Goal: Complete application form

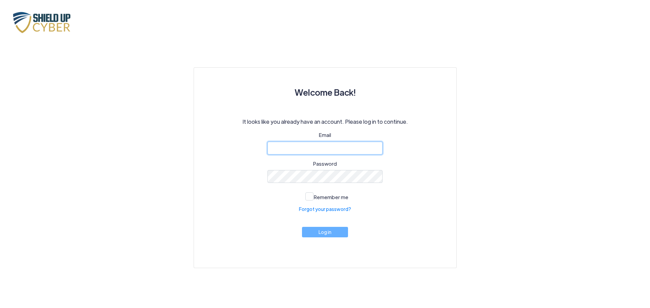
click at [317, 149] on input "email" at bounding box center [324, 148] width 115 height 13
type input "[EMAIL_ADDRESS][DOMAIN_NAME]"
click at [329, 210] on link "Forgot your password?" at bounding box center [325, 209] width 52 height 7
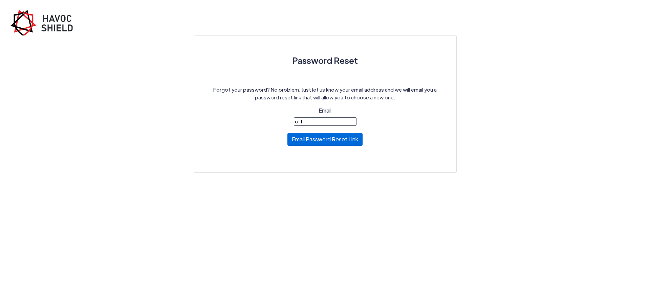
type input "[EMAIL_ADDRESS][DOMAIN_NAME]"
click at [327, 139] on button "Email Password Reset Link" at bounding box center [324, 139] width 75 height 13
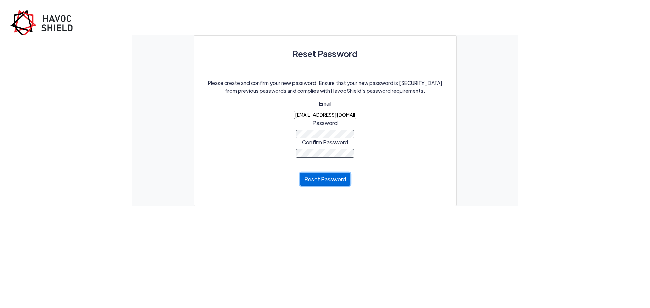
click at [337, 179] on button "Reset Password" at bounding box center [325, 179] width 50 height 13
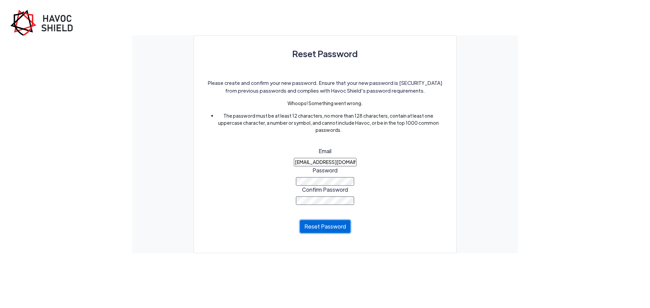
click at [320, 227] on button "Reset Password" at bounding box center [325, 226] width 50 height 13
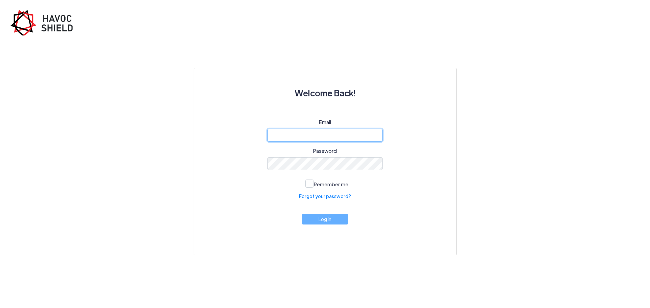
click at [307, 135] on input "email" at bounding box center [324, 135] width 115 height 13
type input "[EMAIL_ADDRESS][DOMAIN_NAME]"
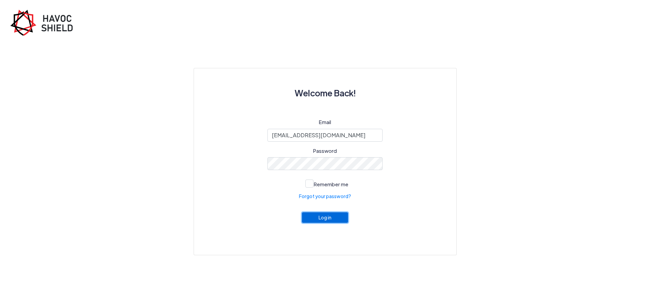
click at [333, 220] on button "Log in" at bounding box center [325, 217] width 46 height 10
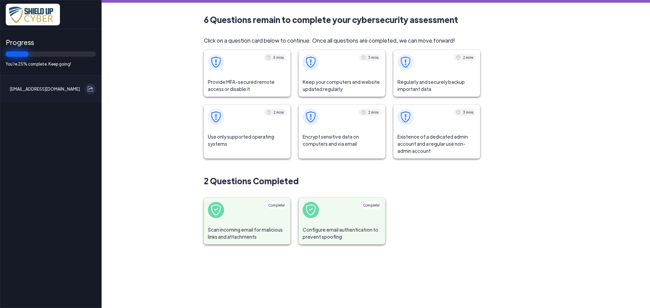
click at [246, 84] on span "Provide MFA-secured remote access or disable it" at bounding box center [247, 85] width 87 height 22
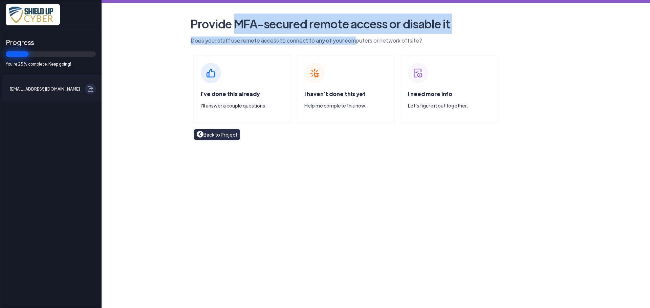
drag, startPoint x: 236, startPoint y: 26, endPoint x: 347, endPoint y: 35, distance: 111.0
click at [347, 35] on header "Provide MFA-secured remote access or disable it Does your staff use remote acce…" at bounding box center [376, 29] width 386 height 31
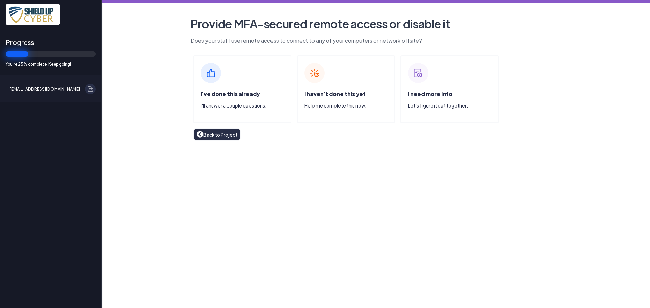
click at [241, 100] on div "I've done this already I'll answer a couple questions." at bounding box center [246, 102] width 90 height 25
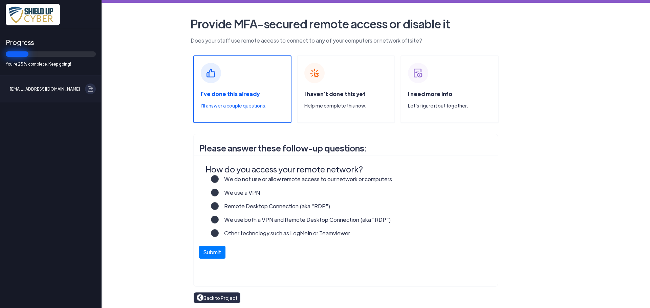
scroll to position [1, 0]
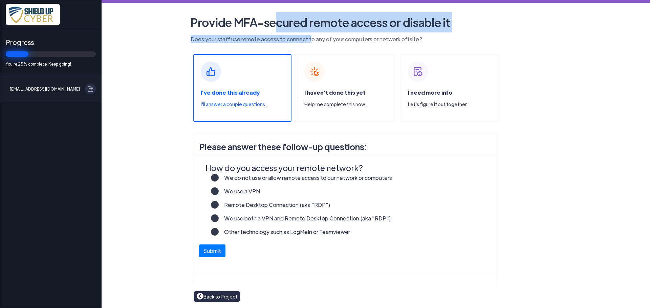
drag, startPoint x: 277, startPoint y: 25, endPoint x: 304, endPoint y: 39, distance: 29.8
click at [304, 39] on header "Provide MFA-secured remote access or disable it Does your staff use remote acce…" at bounding box center [376, 27] width 386 height 31
click at [304, 39] on p "Does your staff use remote access to connect to any of your computers or networ…" at bounding box center [376, 39] width 376 height 8
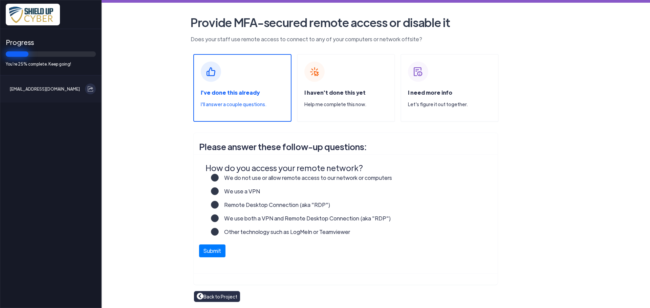
click at [219, 177] on label "We do not use or allow remote access to our network or computers" at bounding box center [305, 181] width 173 height 14
click at [0, 0] on input "We do not use or allow remote access to our network or computers" at bounding box center [0, 0] width 0 height 0
click at [213, 250] on button "Submit" at bounding box center [212, 249] width 26 height 13
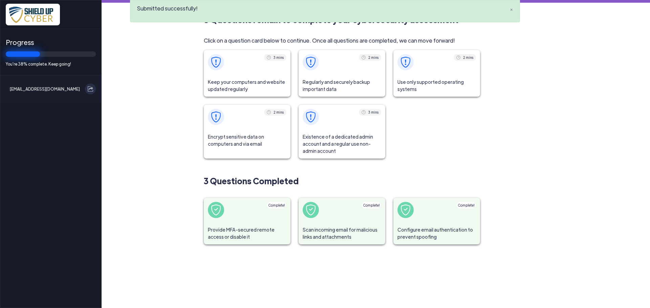
click at [259, 87] on span "Keep your computers and website updated regularly" at bounding box center [247, 85] width 87 height 22
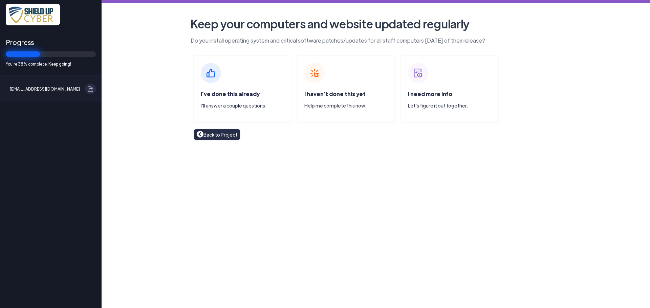
click at [237, 104] on p "I'll answer a couple questions." at bounding box center [246, 105] width 90 height 7
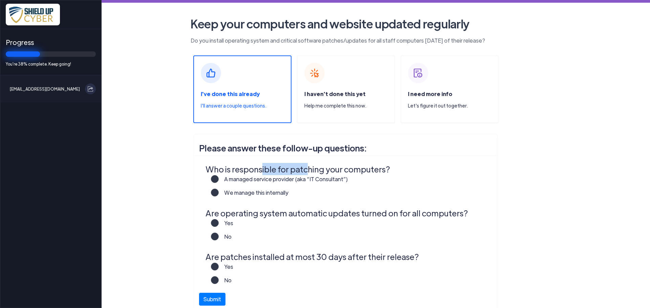
drag, startPoint x: 258, startPoint y: 174, endPoint x: 300, endPoint y: 173, distance: 42.3
click at [300, 173] on legend "Who is responsible for patching your computers?" at bounding box center [346, 169] width 283 height 12
click at [219, 179] on label "A managed service provider (aka “IT Consultant”)" at bounding box center [283, 182] width 129 height 14
click at [0, 0] on input "A managed service provider (aka “IT Consultant”)" at bounding box center [0, 0] width 0 height 0
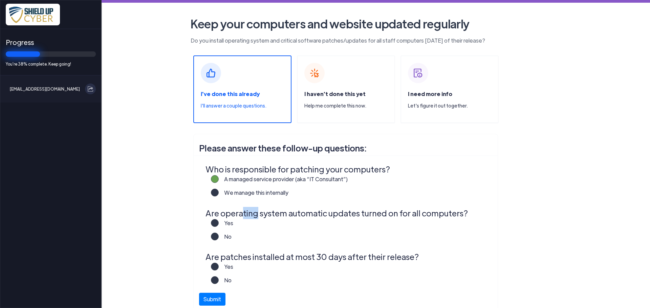
drag, startPoint x: 240, startPoint y: 214, endPoint x: 254, endPoint y: 212, distance: 14.3
click at [254, 212] on legend "Are operating system automatic updates turned on for all computers?" at bounding box center [346, 213] width 283 height 12
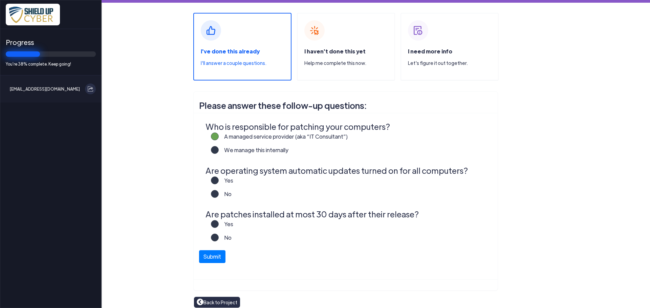
scroll to position [48, 0]
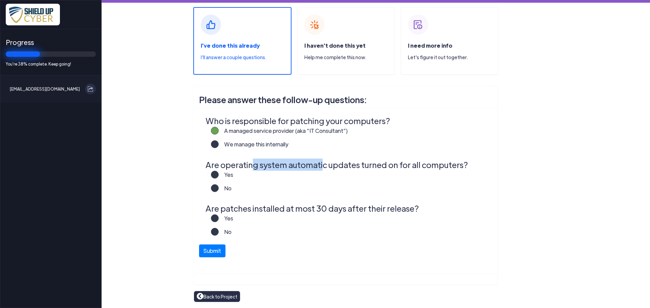
drag, startPoint x: 250, startPoint y: 163, endPoint x: 316, endPoint y: 168, distance: 66.1
click at [316, 168] on legend "Are operating system automatic updates turned on for all computers?" at bounding box center [346, 165] width 283 height 12
click at [207, 177] on div "Yes" at bounding box center [346, 178] width 286 height 14
click at [219, 174] on label "Yes" at bounding box center [226, 178] width 15 height 14
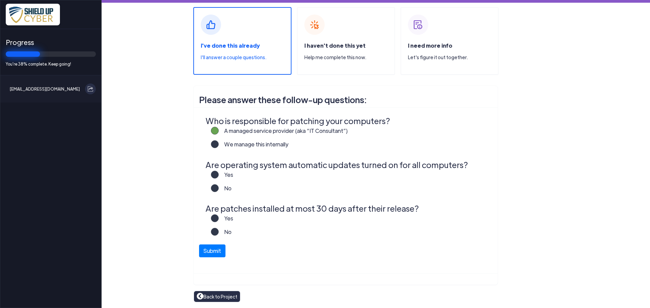
click at [0, 0] on input "Yes" at bounding box center [0, 0] width 0 height 0
drag, startPoint x: 258, startPoint y: 210, endPoint x: 314, endPoint y: 209, distance: 55.5
click at [314, 209] on legend "Are patches installed at most 30 days after their release?" at bounding box center [346, 208] width 283 height 12
click at [219, 218] on label "Yes" at bounding box center [226, 221] width 15 height 14
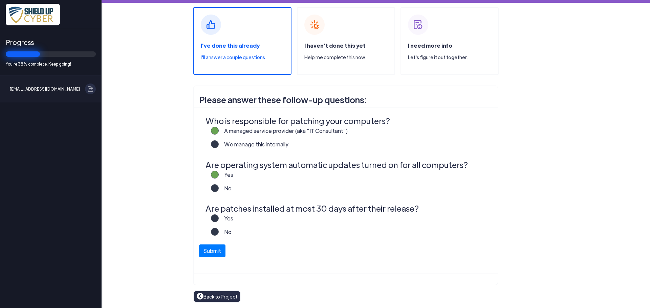
click at [0, 0] on input "Yes" at bounding box center [0, 0] width 0 height 0
click at [206, 253] on button "Submit" at bounding box center [212, 249] width 26 height 13
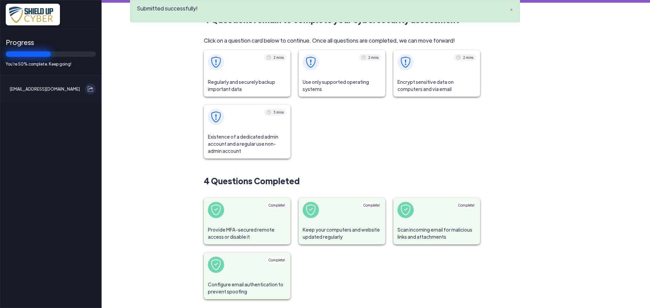
click at [241, 86] on span "Regularly and securely backup important data" at bounding box center [247, 85] width 87 height 22
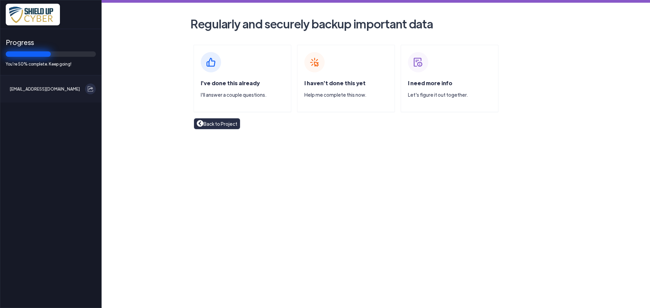
click at [222, 84] on span "I've done this already" at bounding box center [230, 83] width 59 height 7
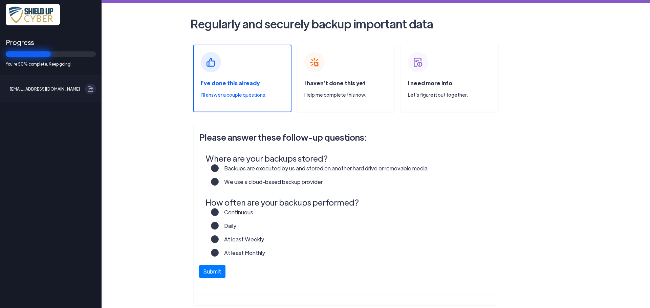
click at [248, 183] on label "We use a cloud-based backup provider" at bounding box center [271, 185] width 104 height 14
click at [0, 0] on input "We use a cloud-based backup provider" at bounding box center [0, 0] width 0 height 0
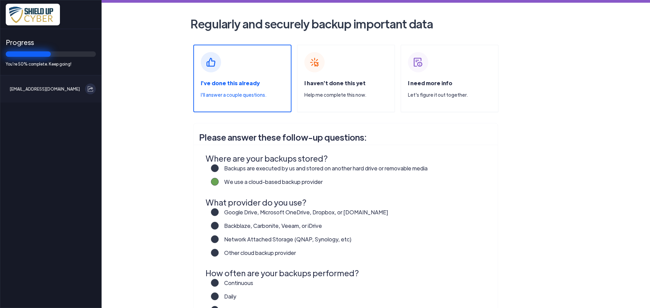
click at [240, 226] on label "Backblaze, Carbonite, Veeam, or iDrive" at bounding box center [270, 229] width 103 height 14
click at [0, 0] on input "Backblaze, Carbonite, Veeam, or iDrive" at bounding box center [0, 0] width 0 height 0
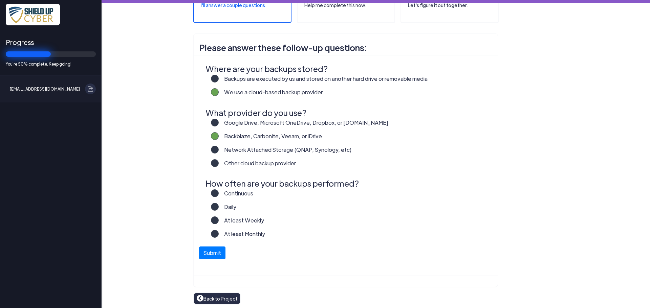
scroll to position [92, 0]
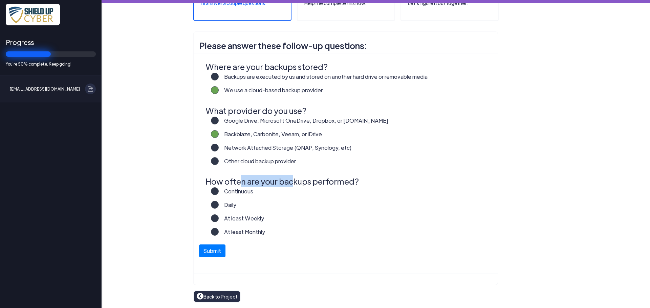
drag, startPoint x: 238, startPoint y: 183, endPoint x: 289, endPoint y: 186, distance: 51.2
click at [289, 186] on legend "How often are your backups performed?" at bounding box center [346, 181] width 283 height 12
click at [219, 191] on label "Continuous" at bounding box center [236, 194] width 35 height 14
click at [0, 0] on input "Continuous" at bounding box center [0, 0] width 0 height 0
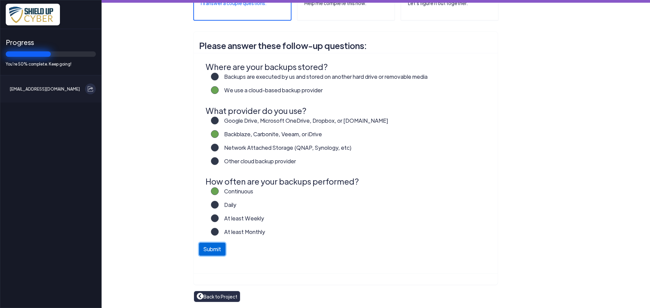
click at [209, 248] on button "Submit" at bounding box center [212, 249] width 26 height 13
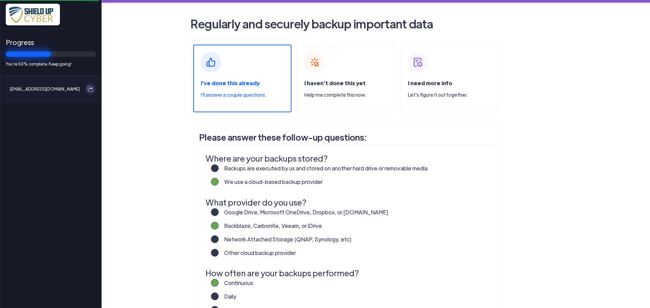
scroll to position [20, 0]
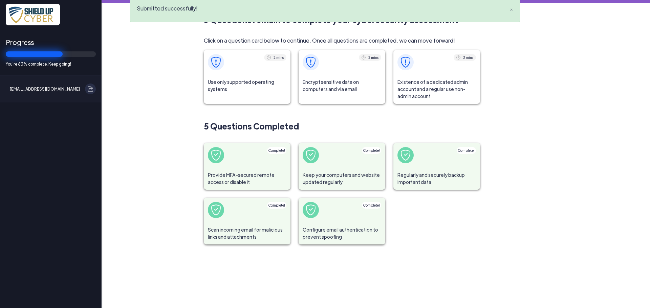
click at [253, 88] on span "Use only supported operating systems" at bounding box center [247, 85] width 87 height 22
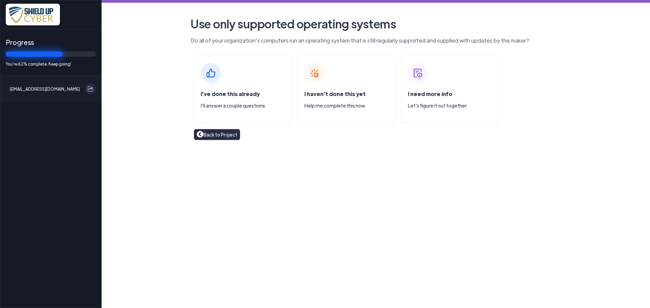
click at [236, 104] on p "I'll answer a couple questions." at bounding box center [246, 105] width 90 height 7
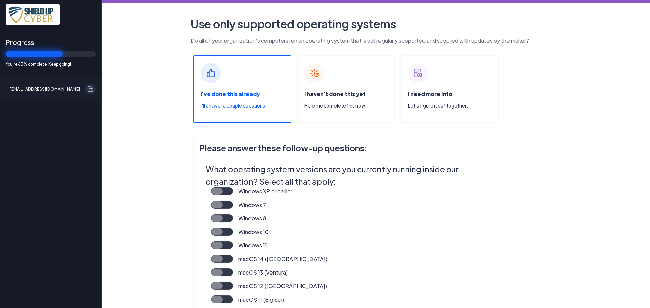
click at [233, 247] on label "Windows 11" at bounding box center [250, 249] width 34 height 14
click at [0, 0] on input "Windows 11" at bounding box center [0, 0] width 0 height 0
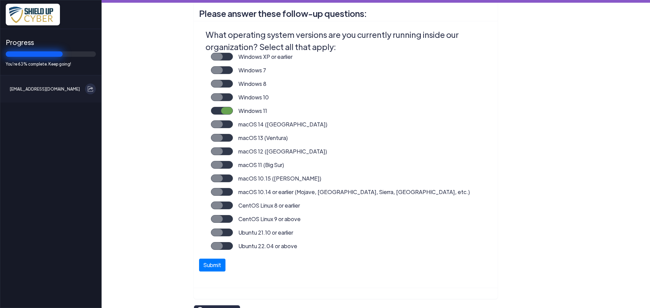
scroll to position [135, 0]
click at [209, 262] on button "Submit" at bounding box center [212, 262] width 26 height 13
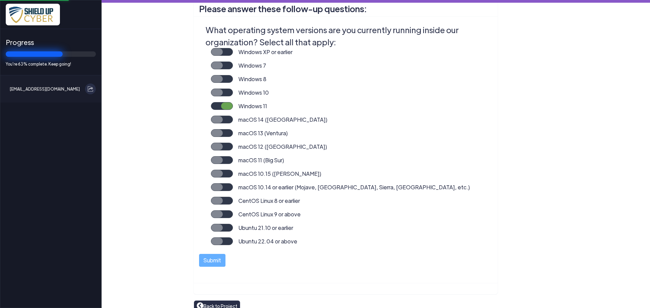
scroll to position [149, 0]
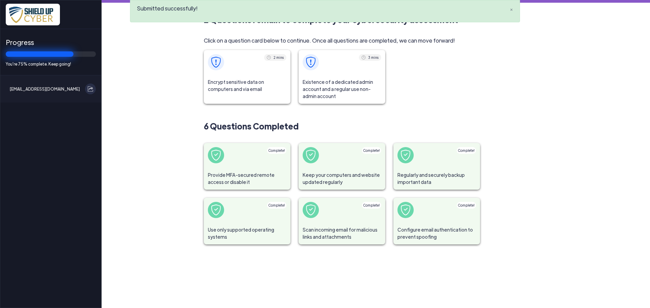
click at [251, 87] on span "Encrypt sensitive data on computers and via email" at bounding box center [247, 85] width 87 height 22
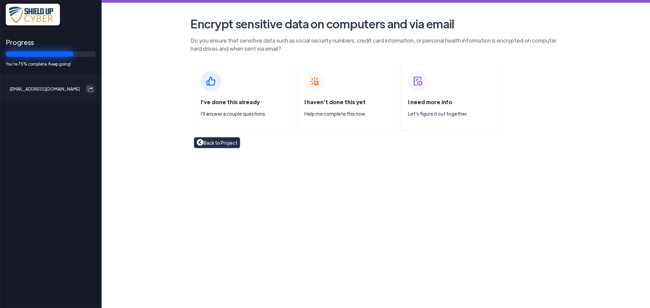
click at [234, 111] on p "I'll answer a couple questions." at bounding box center [246, 113] width 90 height 7
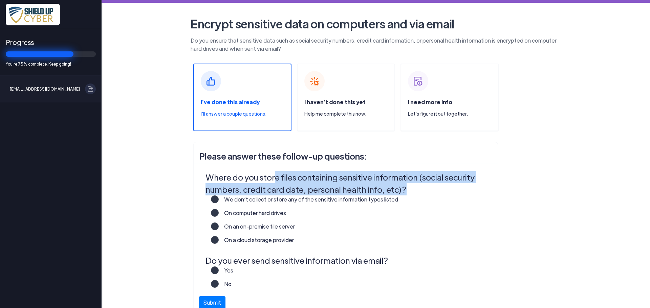
drag, startPoint x: 273, startPoint y: 174, endPoint x: 425, endPoint y: 189, distance: 153.0
click at [425, 189] on legend "Where do you store files containing sensitive information (social security numb…" at bounding box center [346, 183] width 283 height 24
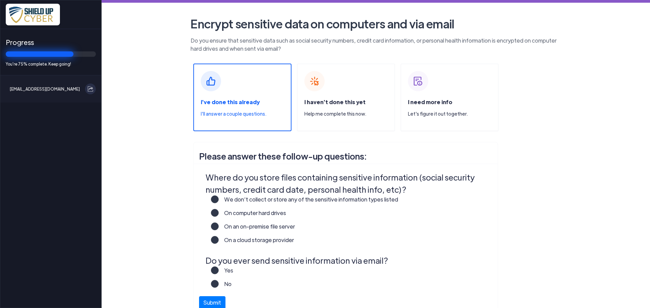
click at [216, 199] on span at bounding box center [215, 200] width 8 height 8
click at [219, 200] on label "We don’t collect or store any of the sensitive information types listed" at bounding box center [308, 203] width 179 height 14
click at [0, 0] on input "We don’t collect or store any of the sensitive information types listed" at bounding box center [0, 0] width 0 height 0
drag, startPoint x: 415, startPoint y: 178, endPoint x: 236, endPoint y: 184, distance: 179.7
click at [236, 184] on legend "Where do you store files containing sensitive information (social security numb…" at bounding box center [346, 183] width 283 height 24
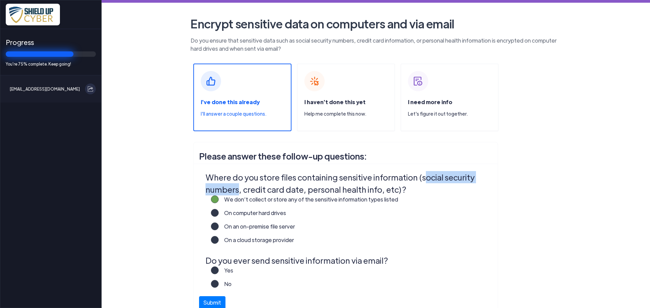
click at [236, 184] on legend "Where do you store files containing sensitive information (social security numb…" at bounding box center [346, 183] width 283 height 24
drag, startPoint x: 413, startPoint y: 178, endPoint x: 417, endPoint y: 179, distance: 4.5
click at [417, 179] on legend "Where do you store files containing sensitive information (social security numb…" at bounding box center [346, 183] width 283 height 24
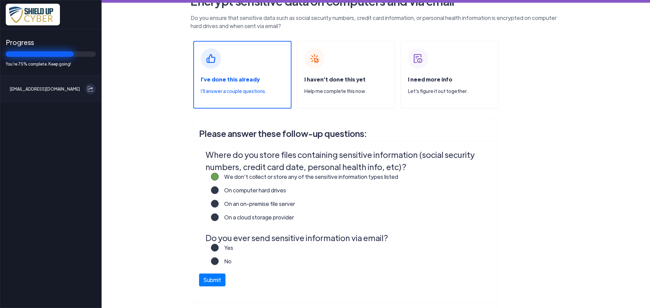
scroll to position [52, 0]
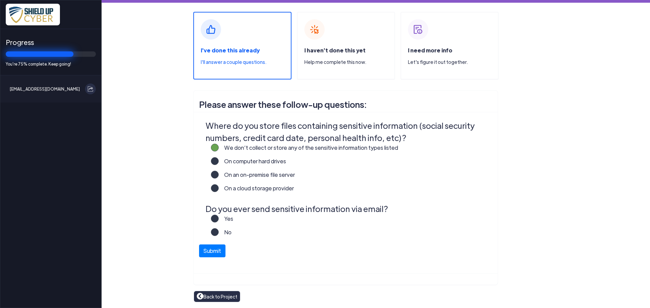
click at [219, 220] on label "Yes" at bounding box center [226, 222] width 15 height 14
click at [0, 0] on input "Yes" at bounding box center [0, 0] width 0 height 0
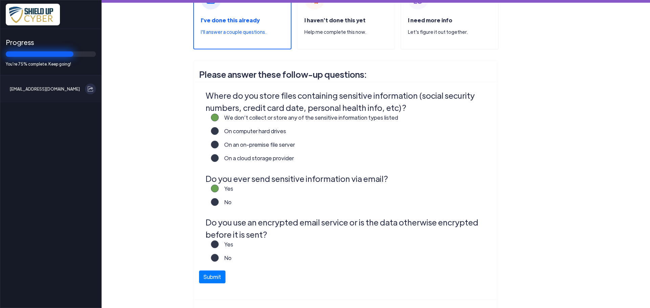
scroll to position [108, 0]
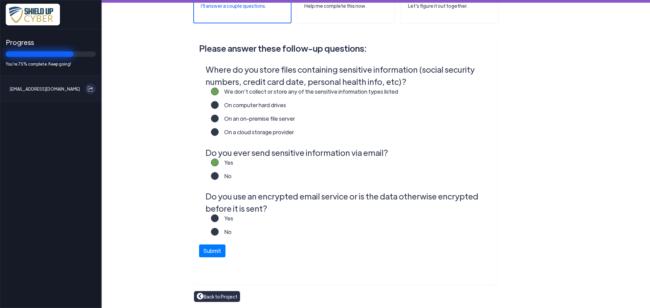
click at [219, 219] on label "Yes" at bounding box center [226, 221] width 15 height 14
click at [0, 0] on input "Yes" at bounding box center [0, 0] width 0 height 0
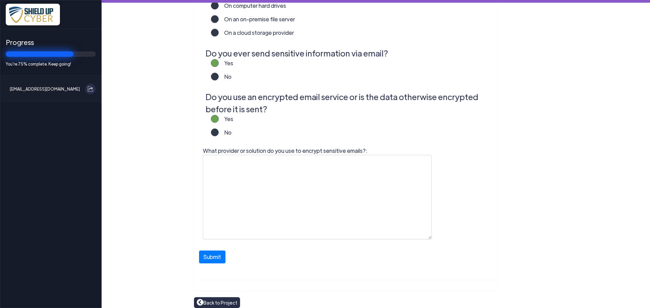
scroll to position [209, 0]
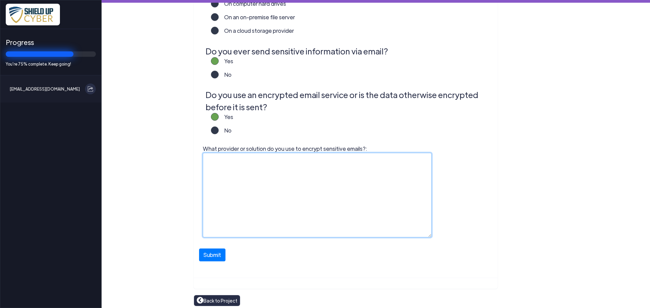
click at [326, 185] on textarea "What provider or solution do you use to encrypt sensitive emails?:" at bounding box center [317, 195] width 229 height 85
drag, startPoint x: 251, startPoint y: 163, endPoint x: 154, endPoint y: 147, distance: 98.8
click at [154, 147] on main "Encrypt sensitive data on computers and via email Do you ensure that sensitive …" at bounding box center [375, 154] width 548 height 308
click at [253, 168] on textarea "Protected Trust" at bounding box center [317, 195] width 229 height 85
click at [244, 162] on textarea "Protected Trust Send It Secure" at bounding box center [317, 195] width 229 height 85
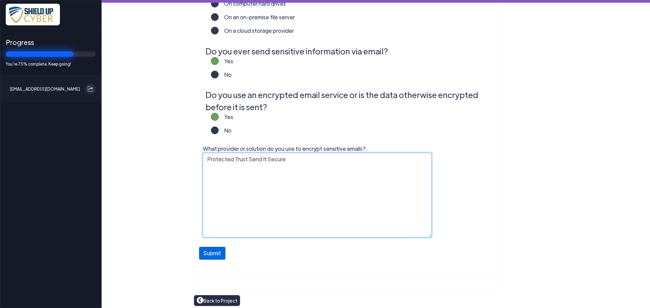
type textarea "Protected Trust Send It Secure"
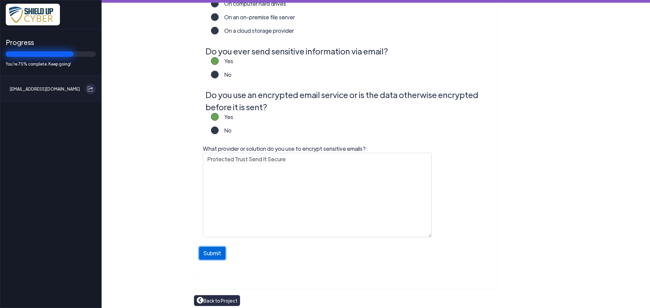
click at [216, 256] on button "Submit" at bounding box center [212, 253] width 26 height 13
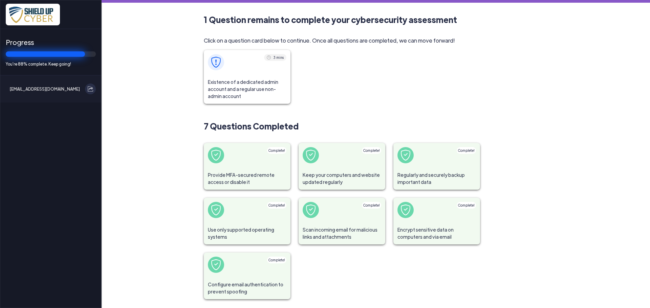
click at [249, 93] on span "Existence of a dedicated admin account and a regular use non-admin account" at bounding box center [247, 88] width 87 height 29
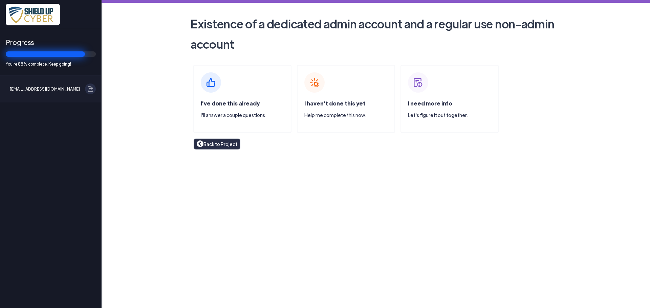
click at [254, 107] on div "I've done this already I'll answer a couple questions." at bounding box center [246, 111] width 90 height 25
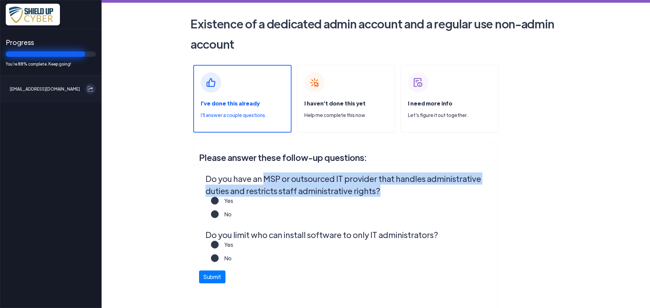
drag, startPoint x: 259, startPoint y: 182, endPoint x: 372, endPoint y: 194, distance: 114.0
click at [372, 194] on legend "Do you have an MSP or outsourced IT provider that handles administrative duties…" at bounding box center [346, 185] width 283 height 24
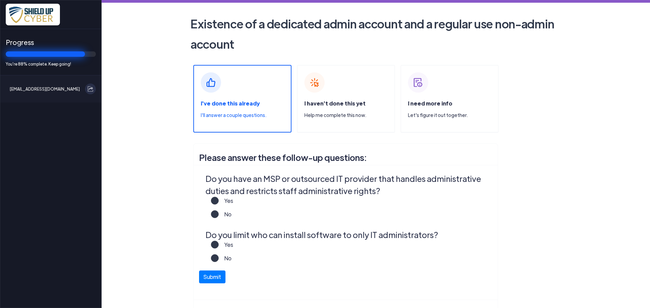
click at [216, 214] on span at bounding box center [215, 214] width 8 height 8
click at [219, 215] on label "No" at bounding box center [225, 217] width 13 height 14
click at [0, 0] on input "No" at bounding box center [0, 0] width 0 height 0
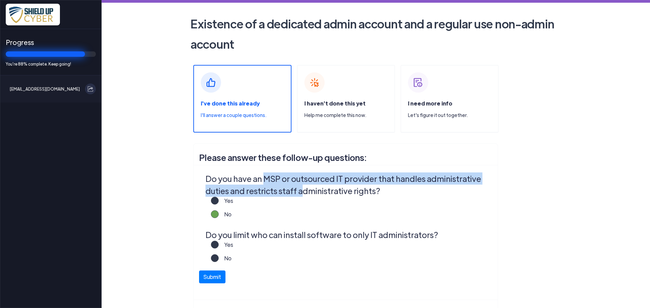
drag, startPoint x: 262, startPoint y: 180, endPoint x: 295, endPoint y: 190, distance: 34.9
click at [295, 190] on legend "Do you have an MSP or outsourced IT provider that handles administrative duties…" at bounding box center [346, 185] width 283 height 24
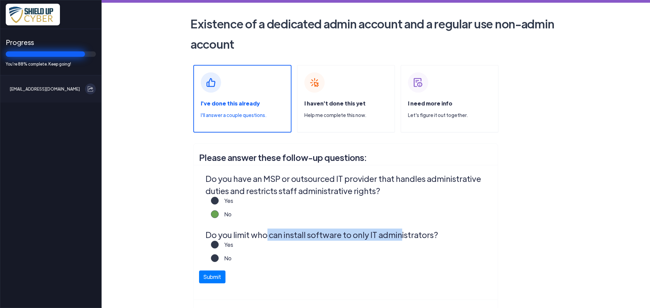
drag, startPoint x: 262, startPoint y: 230, endPoint x: 391, endPoint y: 238, distance: 129.8
click at [391, 238] on legend "Do you limit who can install software to only IT administrators?" at bounding box center [346, 235] width 283 height 12
click at [219, 248] on label "Yes" at bounding box center [226, 248] width 15 height 14
click at [0, 0] on input "Yes" at bounding box center [0, 0] width 0 height 0
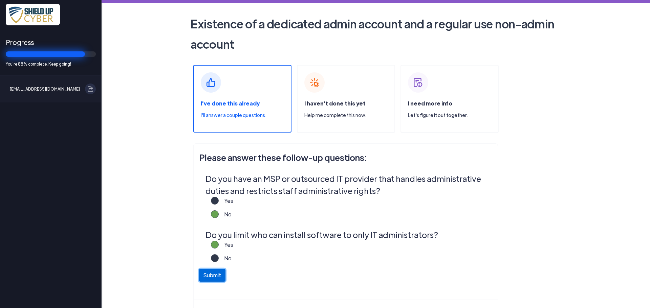
click at [211, 276] on button "Submit" at bounding box center [212, 275] width 26 height 13
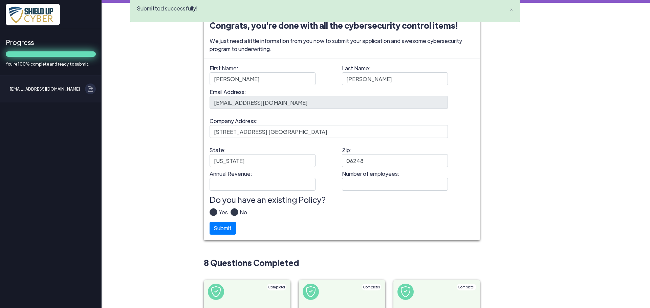
drag, startPoint x: 289, startPoint y: 27, endPoint x: 345, endPoint y: 27, distance: 56.2
click at [345, 27] on div "Submitted successfully! ×" at bounding box center [325, 14] width 390 height 28
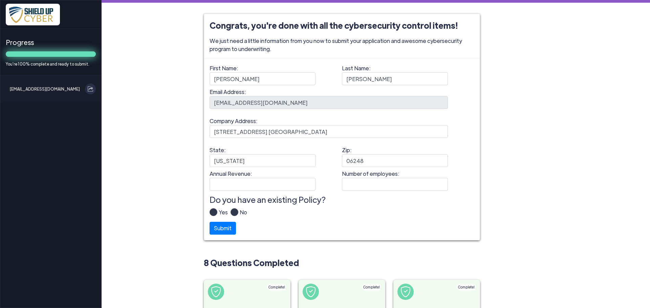
click at [217, 213] on label "Yes" at bounding box center [222, 215] width 10 height 14
click at [0, 0] on input "Yes" at bounding box center [0, 0] width 0 height 0
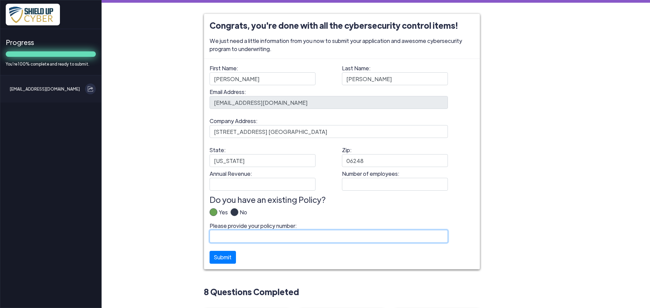
click at [241, 236] on input "Please provide your policy number:" at bounding box center [328, 236] width 238 height 13
type input "B10693YRS022-01"
click at [286, 233] on input "B10693YRS022-01" at bounding box center [328, 236] width 238 height 13
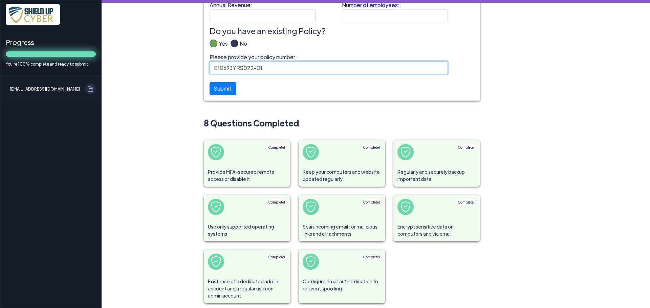
scroll to position [169, 0]
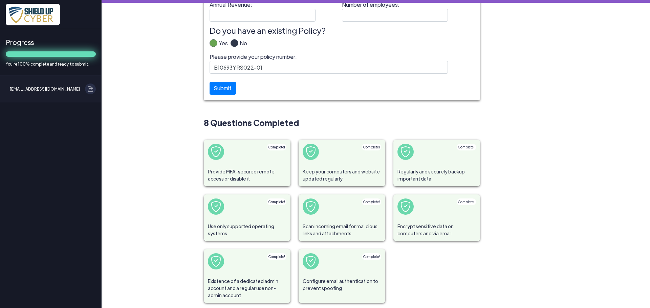
click at [166, 120] on main "Congrats, you're done with all the cybersecurity control items! We just need a …" at bounding box center [375, 154] width 548 height 308
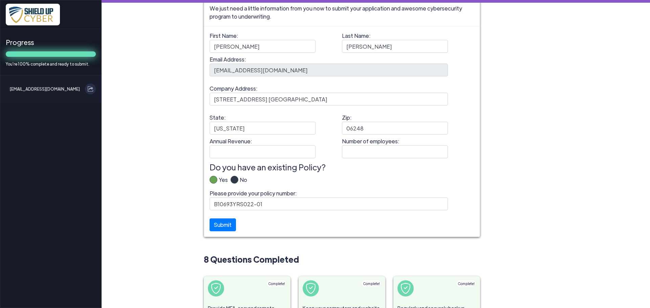
scroll to position [0, 0]
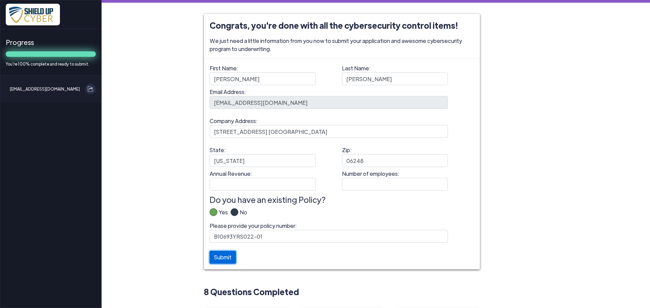
drag, startPoint x: 224, startPoint y: 257, endPoint x: 232, endPoint y: 178, distance: 79.6
click at [228, 192] on form "First Name: David Last Name: Rudolph Email Address: office@rudolphlawct.com Com…" at bounding box center [341, 164] width 265 height 200
click at [232, 184] on input "Annual Revenue:" at bounding box center [262, 184] width 106 height 13
type input "200,000.00"
click at [361, 181] on input "Number of employees:" at bounding box center [395, 184] width 106 height 13
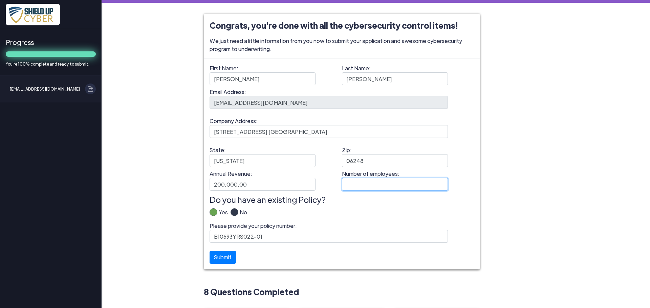
type input "1"
click at [219, 251] on button "Submit" at bounding box center [222, 255] width 26 height 13
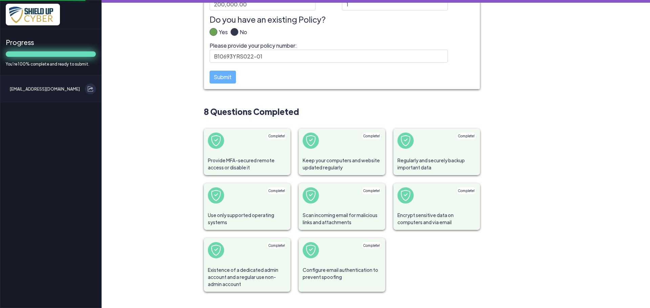
scroll to position [11, 0]
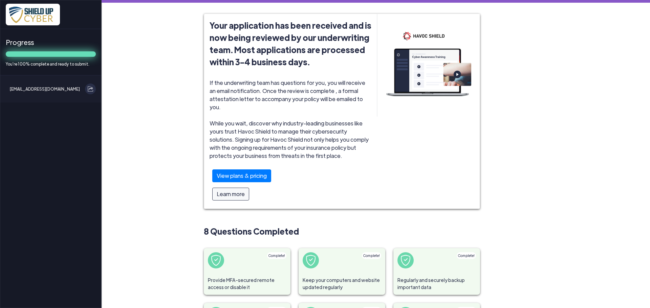
drag, startPoint x: 276, startPoint y: 27, endPoint x: 322, endPoint y: 62, distance: 57.8
click at [322, 62] on span "Your application has been received and is now being reviewed by our underwritin…" at bounding box center [290, 43] width 162 height 49
